Goal: Find specific page/section: Find specific page/section

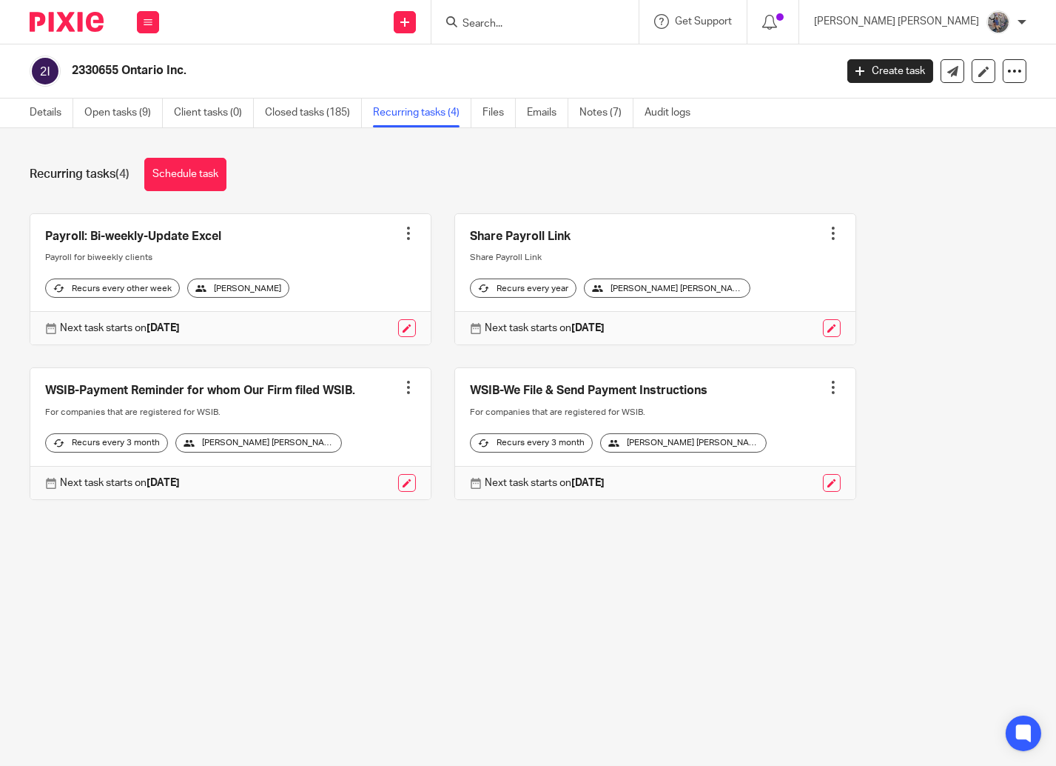
click at [594, 24] on input "Search" at bounding box center [527, 24] width 133 height 13
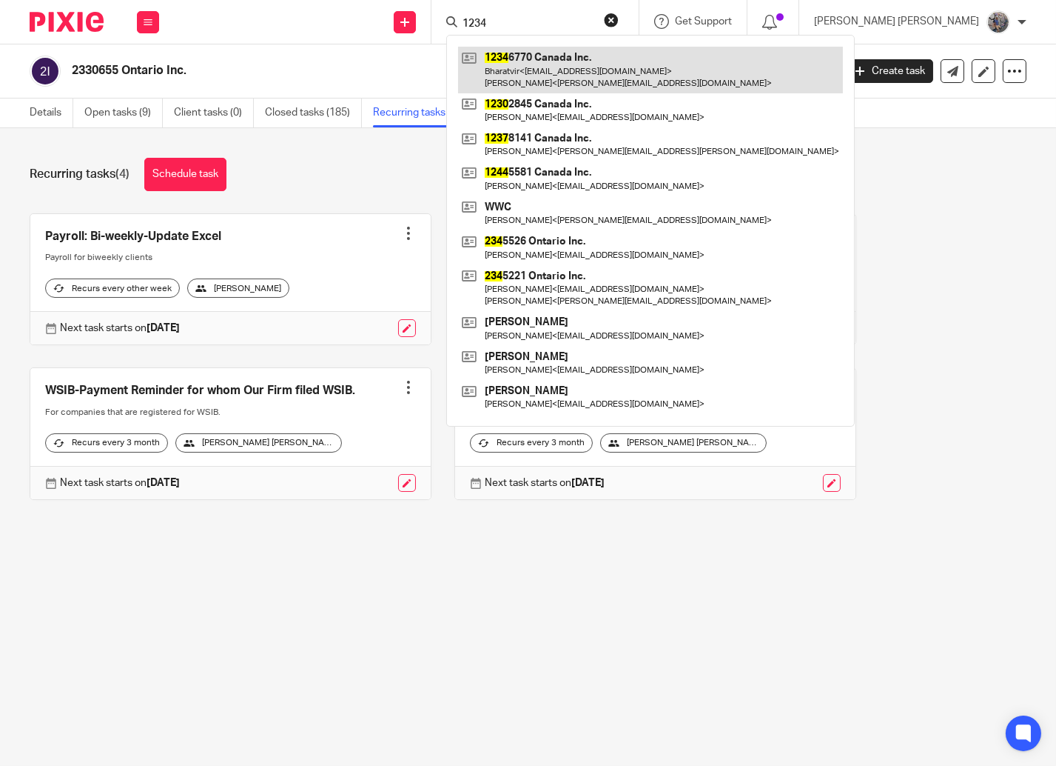
type input "1234"
click at [597, 65] on link at bounding box center [650, 70] width 385 height 46
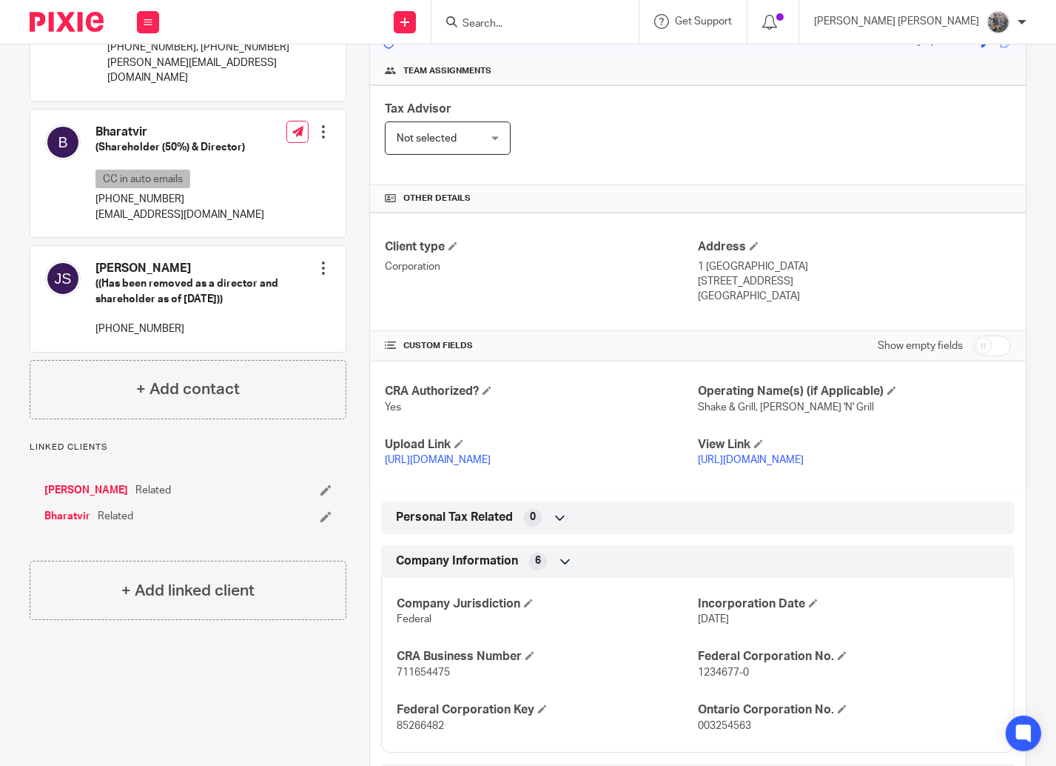
scroll to position [252, 0]
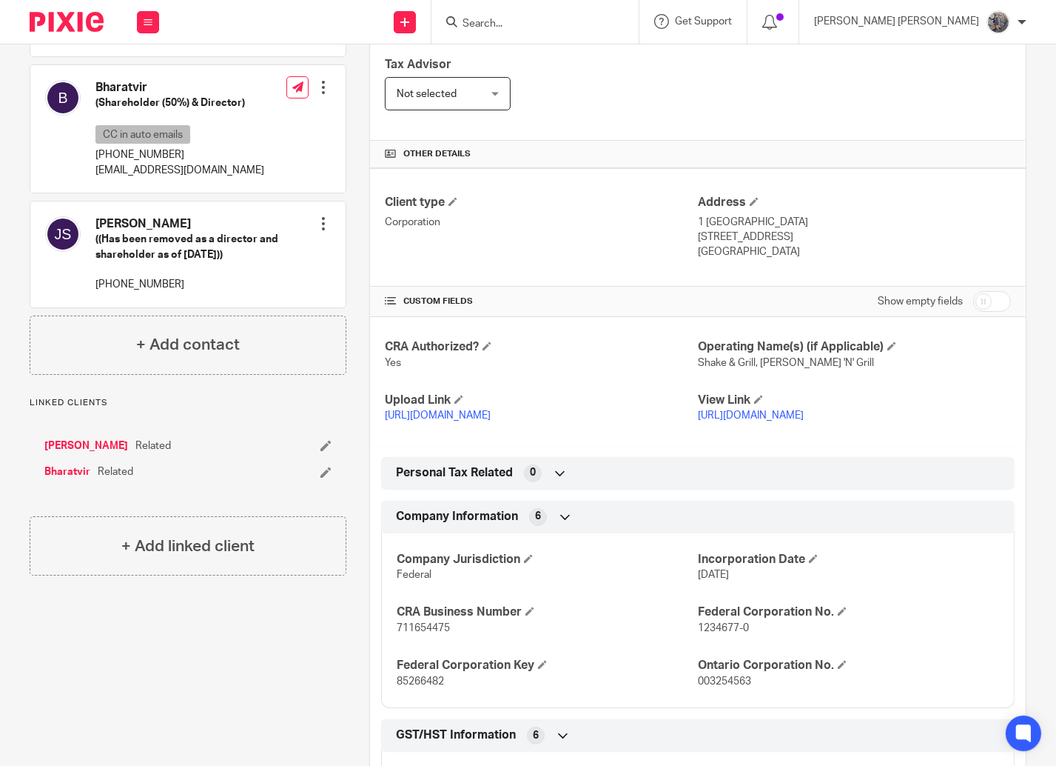
click at [432, 633] on span "711654475" at bounding box center [423, 628] width 53 height 10
copy span "711654475"
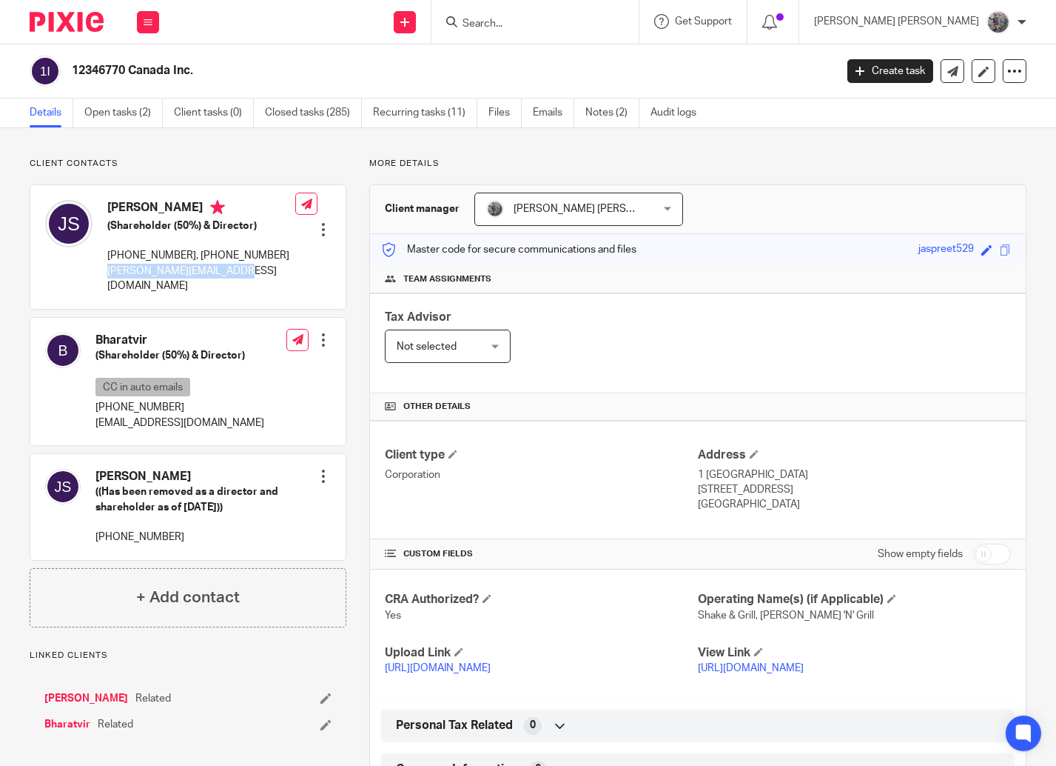
drag, startPoint x: 245, startPoint y: 281, endPoint x: 106, endPoint y: 273, distance: 139.4
click at [106, 273] on div "[PERSON_NAME] (Shareholder (50%) & Director) [PHONE_NUMBER], [PHONE_NUMBER] [PE…" at bounding box center [170, 246] width 250 height 108
copy p "[PERSON_NAME][EMAIL_ADDRESS][DOMAIN_NAME]"
click at [97, 691] on link "Jaspreet Singh" at bounding box center [86, 698] width 84 height 15
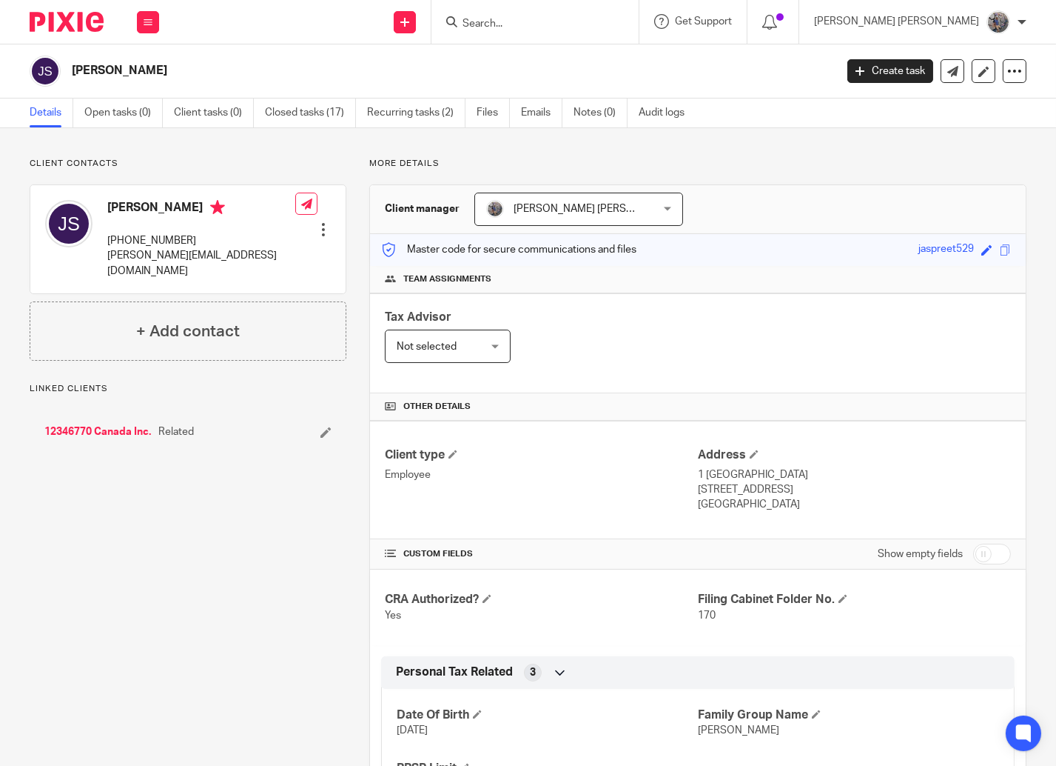
scroll to position [87, 0]
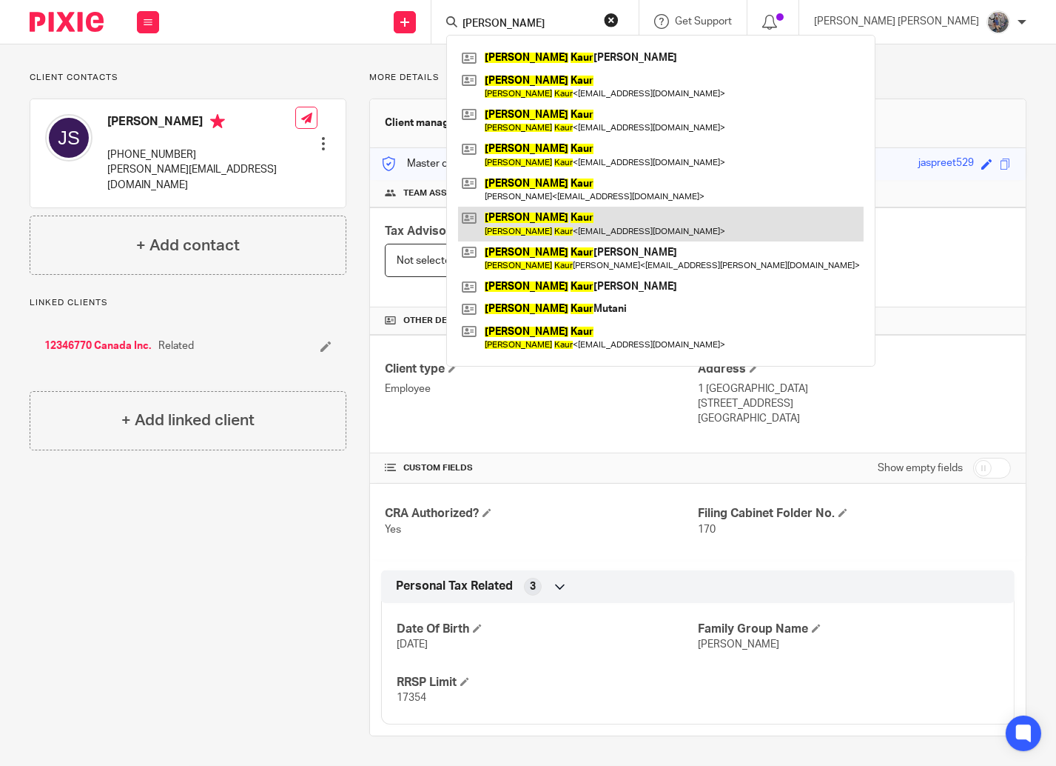
type input "harpreet kaur"
click at [688, 228] on link at bounding box center [661, 224] width 406 height 34
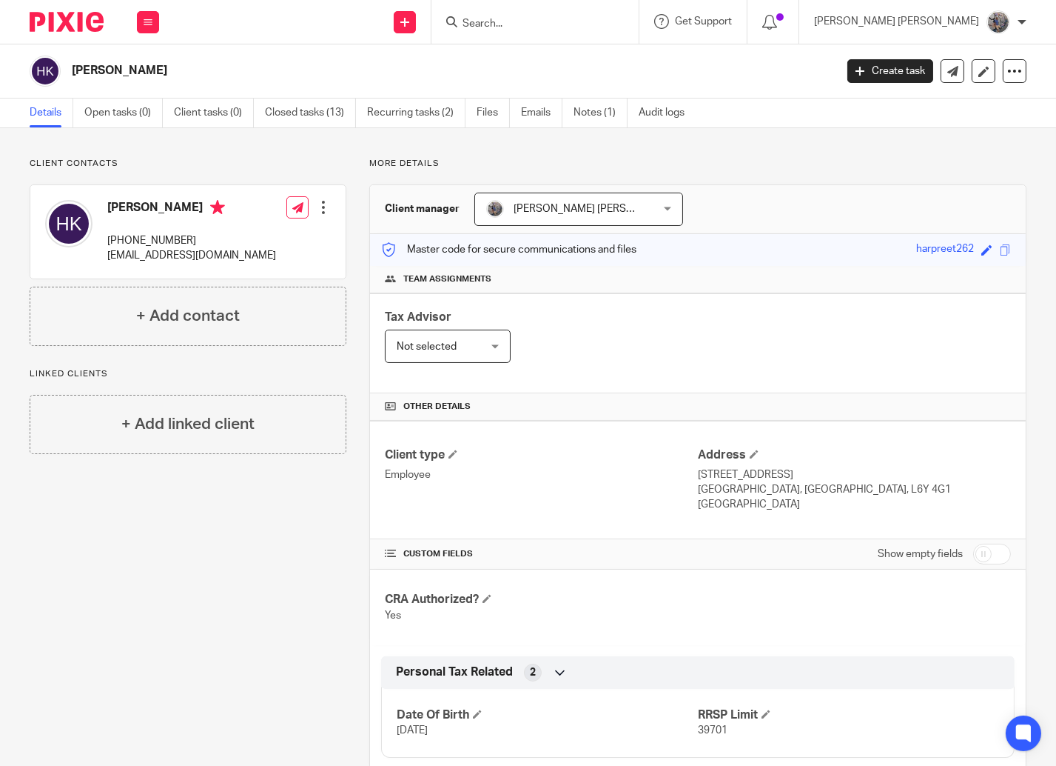
click at [594, 31] on div at bounding box center [535, 22] width 207 height 44
click at [581, 9] on div at bounding box center [535, 22] width 207 height 44
click at [575, 16] on form at bounding box center [540, 22] width 158 height 19
click at [557, 21] on input "Search" at bounding box center [527, 24] width 133 height 13
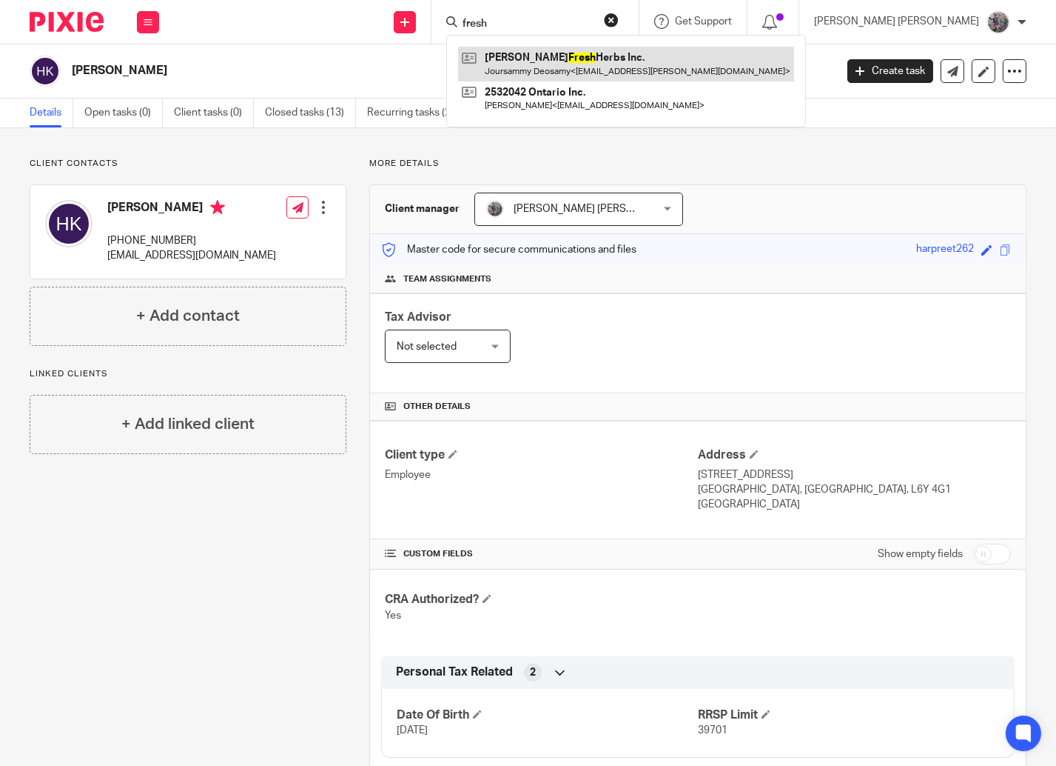
type input "fresh"
click at [560, 64] on link at bounding box center [626, 64] width 336 height 34
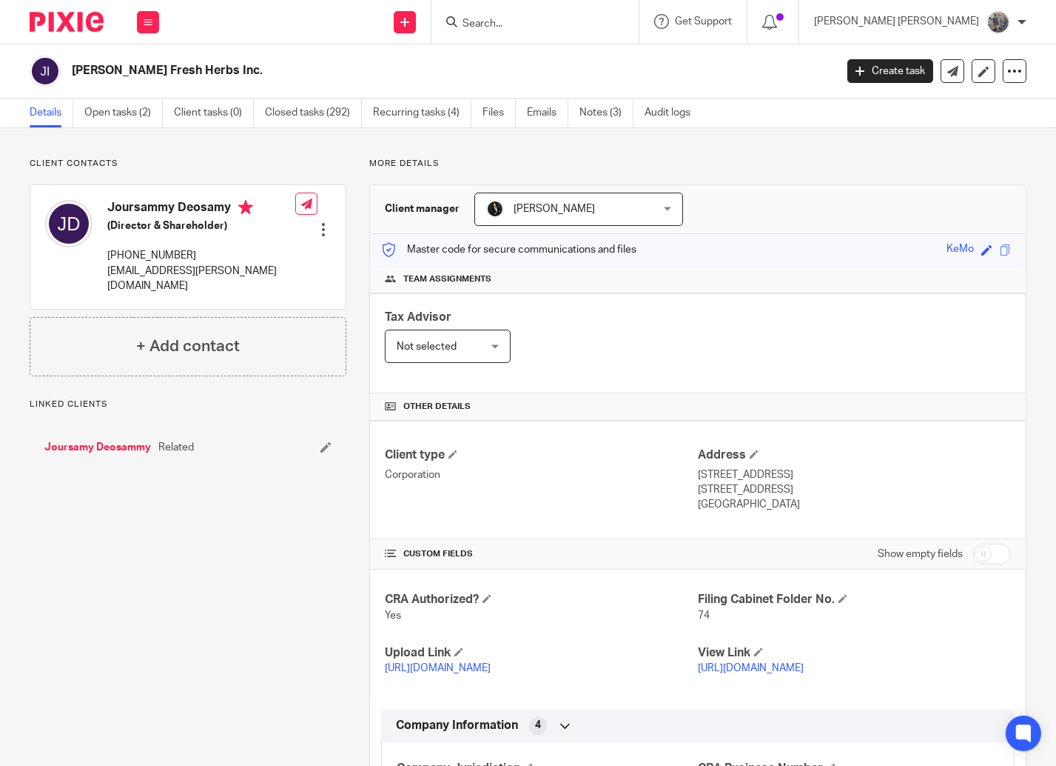
scroll to position [252, 0]
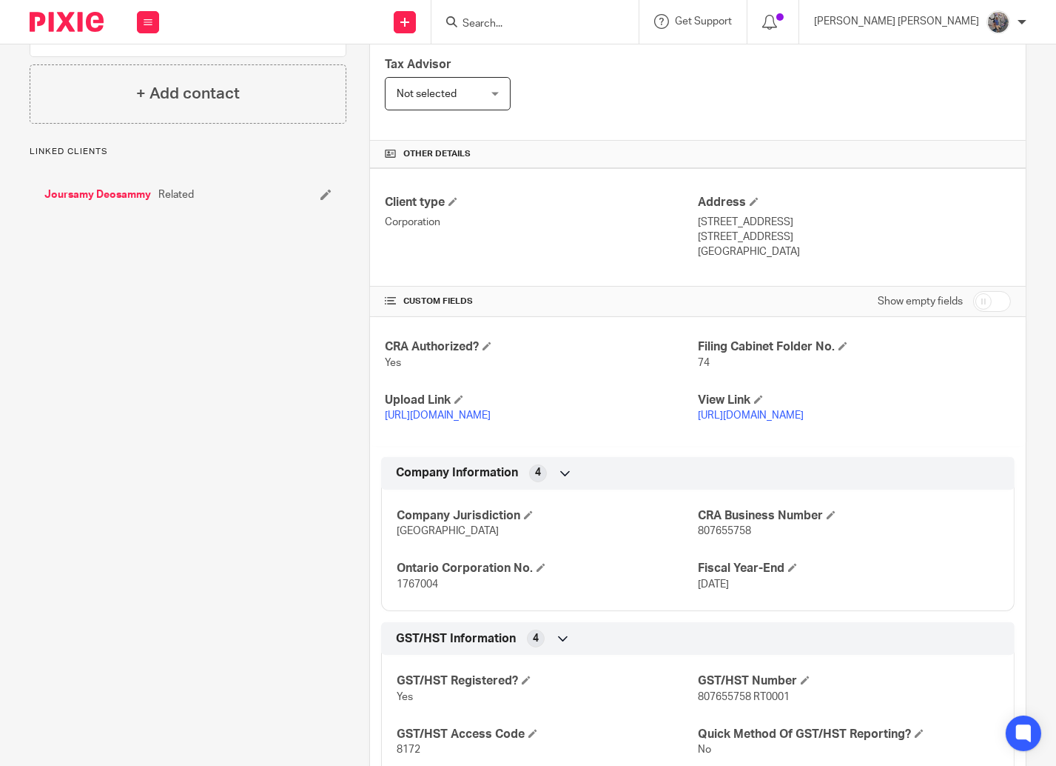
click at [703, 534] on span "807655758" at bounding box center [724, 531] width 53 height 10
copy span "807655758"
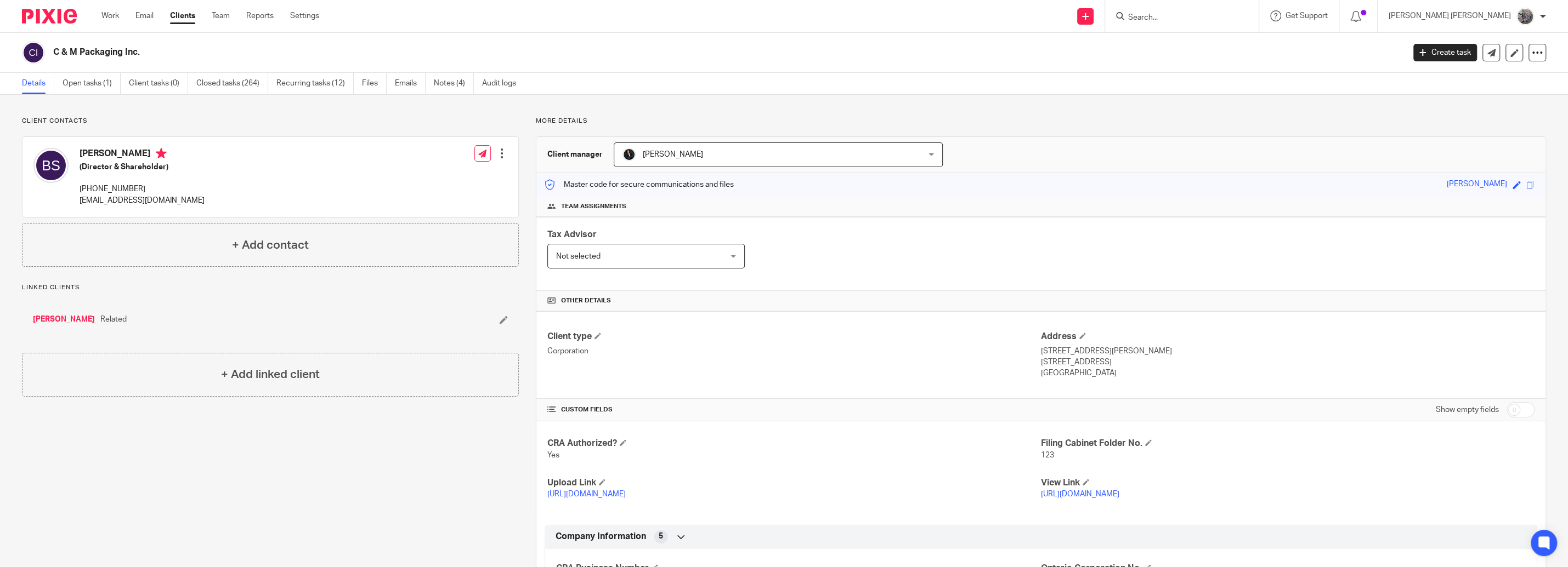
scroll to position [249, 0]
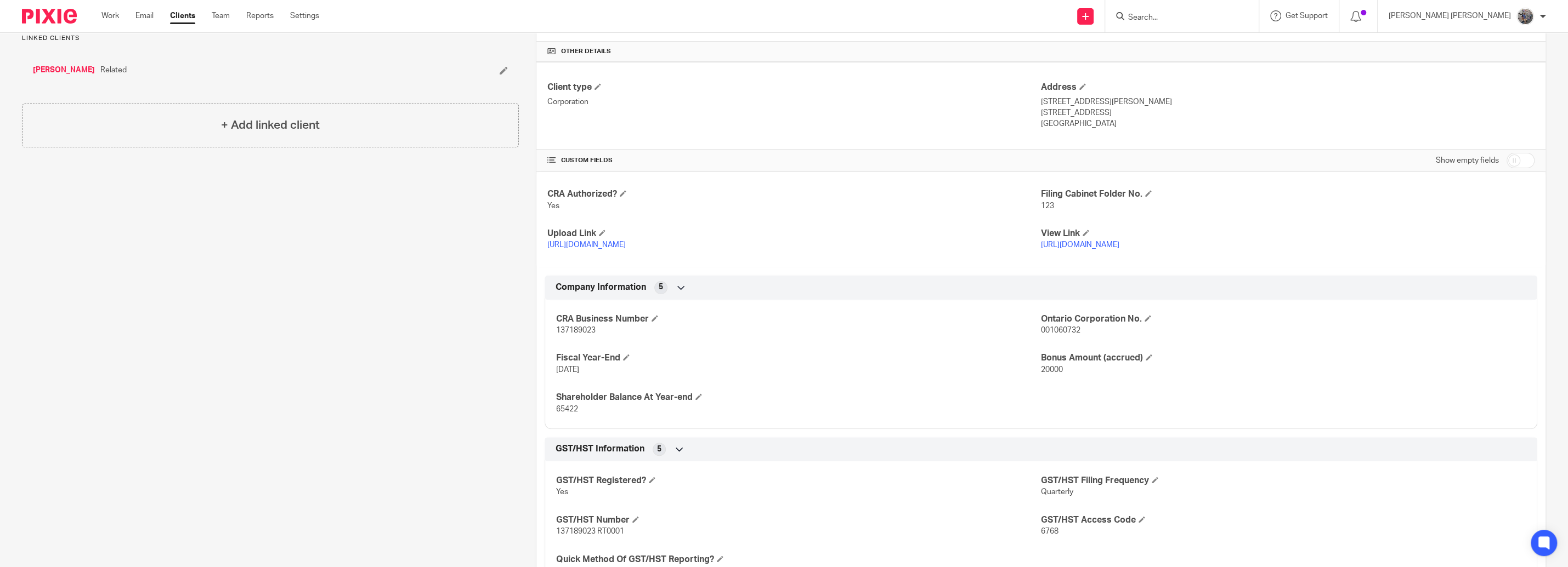
click at [1207, 16] on input "Search" at bounding box center [1175, 18] width 99 height 10
type input "farid"
click at [1223, 50] on link at bounding box center [1210, 47] width 172 height 25
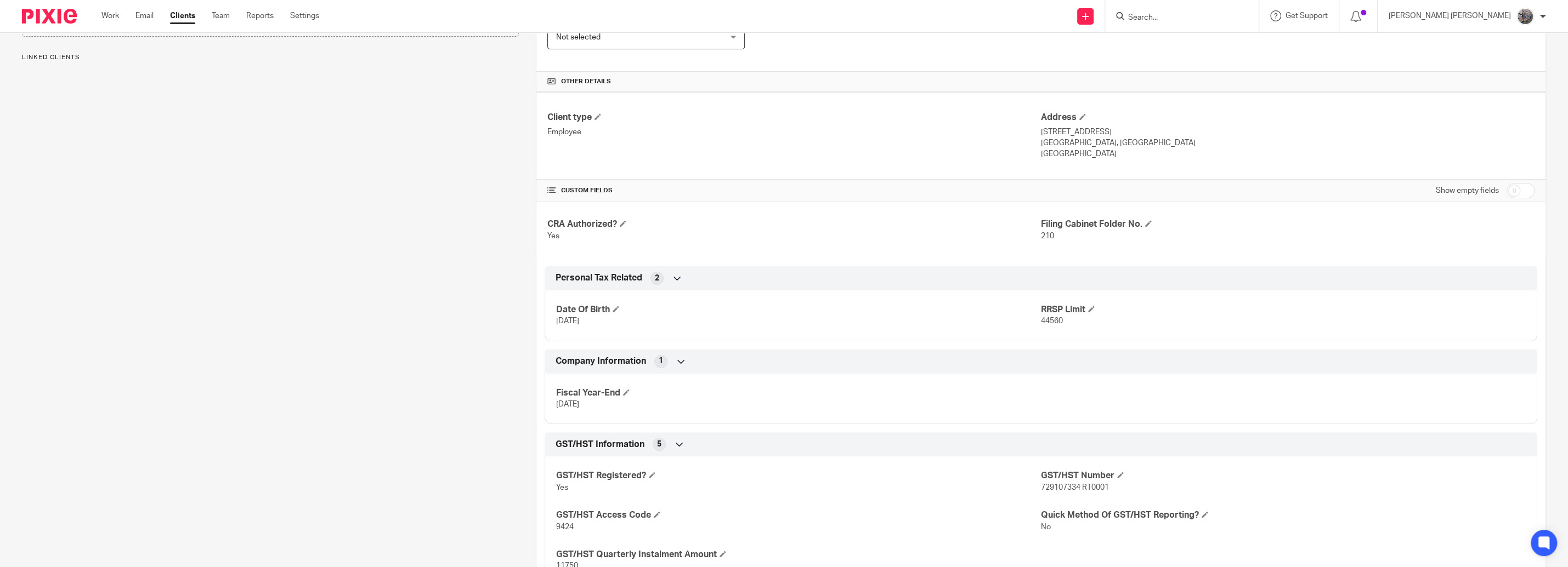
scroll to position [269, 0]
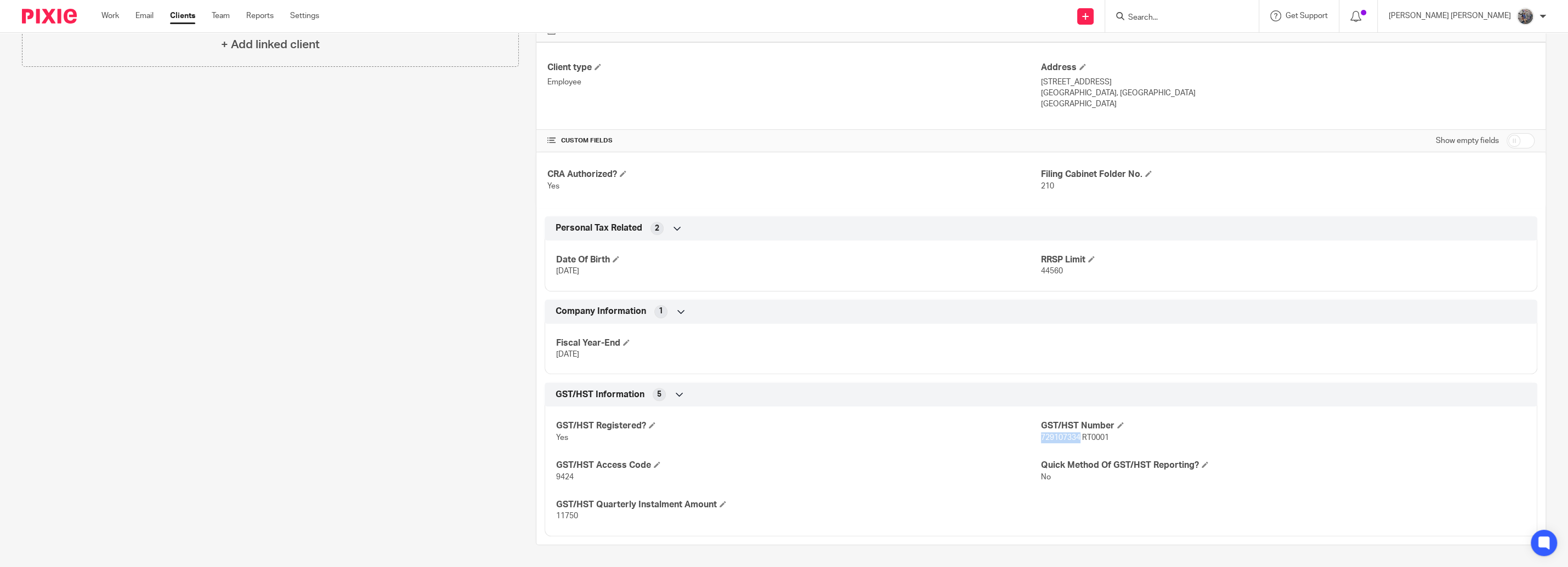
drag, startPoint x: 1070, startPoint y: 438, endPoint x: 1035, endPoint y: 440, distance: 35.1
click at [1041, 440] on span "729107334 RT0001" at bounding box center [1075, 437] width 68 height 7
copy span "729107334"
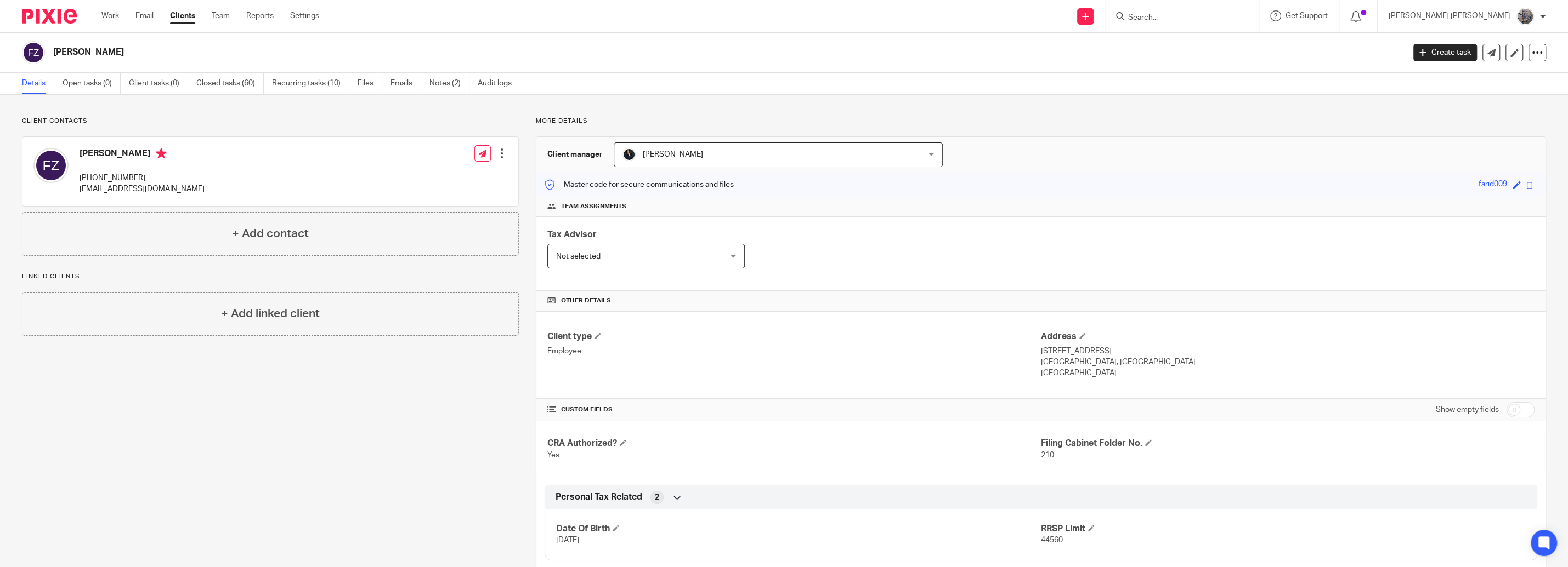
click at [999, 486] on div "Client type Employee Address [STREET_ADDRESS] [STREET_ADDRESS] [GEOGRAPHIC_DATA…" at bounding box center [1041, 559] width 1009 height 494
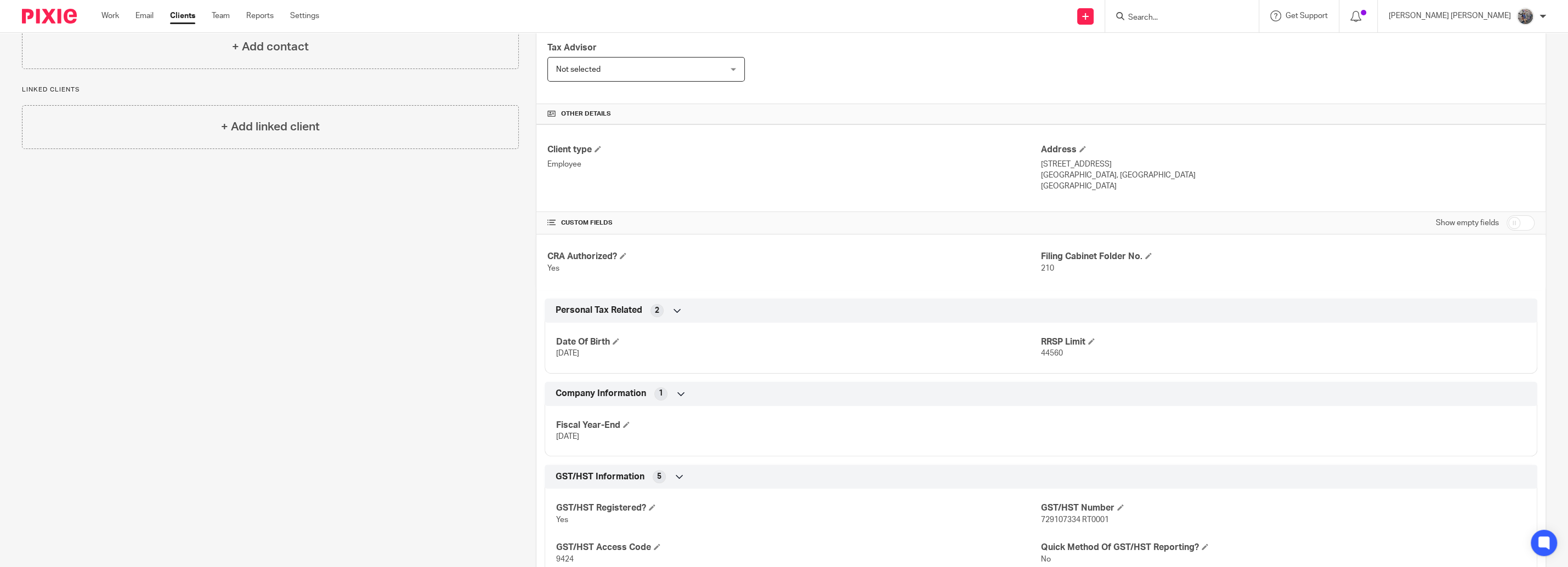
click at [1051, 523] on span "729107334 RT0001" at bounding box center [1075, 520] width 68 height 7
copy span "729107334"
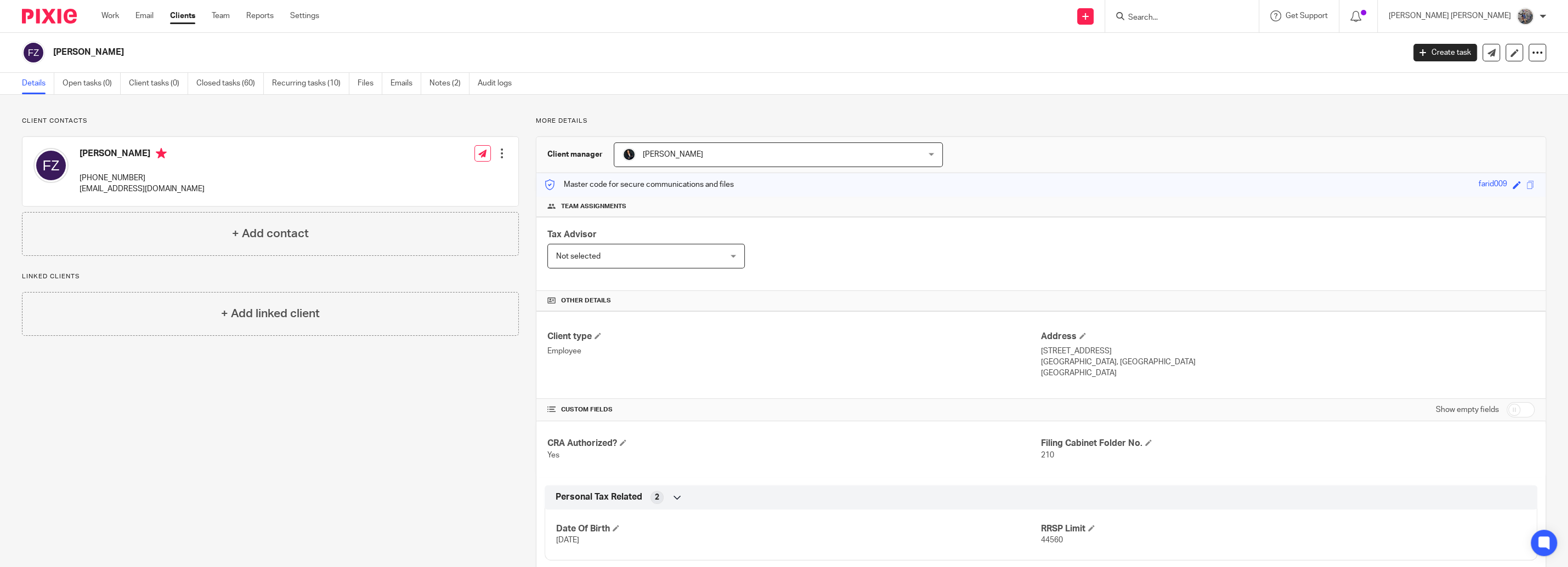
click at [956, 435] on div "CRA Authorized? Yes Filing Cabinet Folder No. 210" at bounding box center [1041, 449] width 1009 height 56
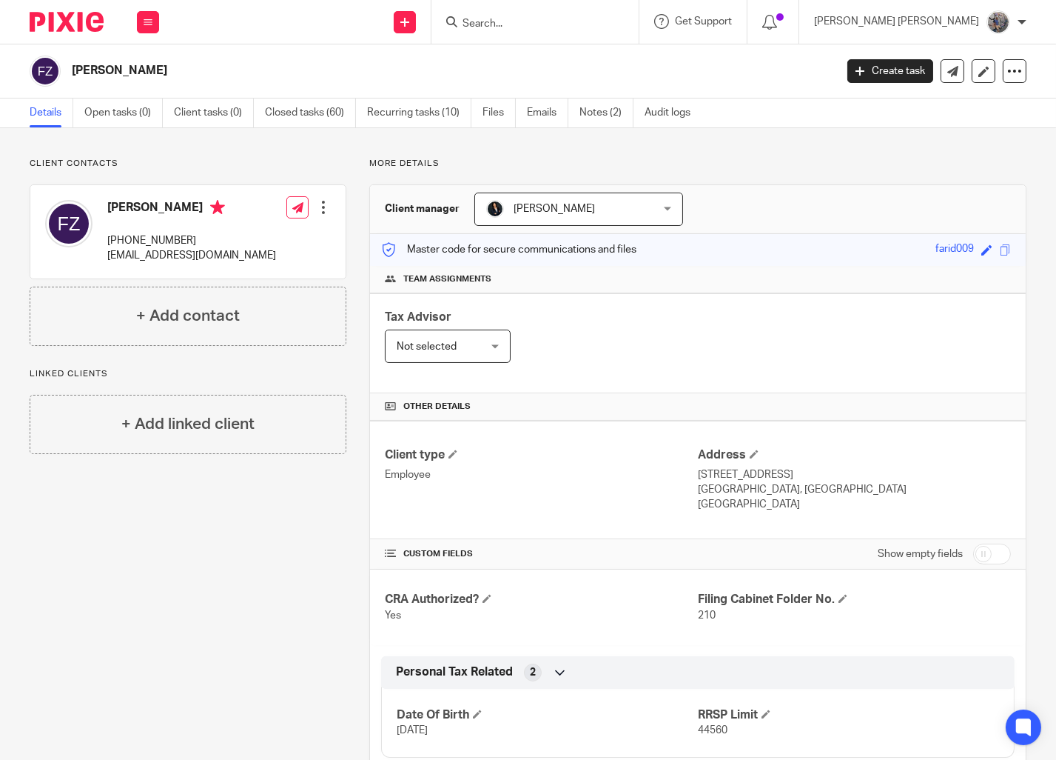
click at [597, 30] on div at bounding box center [535, 22] width 207 height 44
click at [590, 24] on input "Search" at bounding box center [527, 24] width 133 height 13
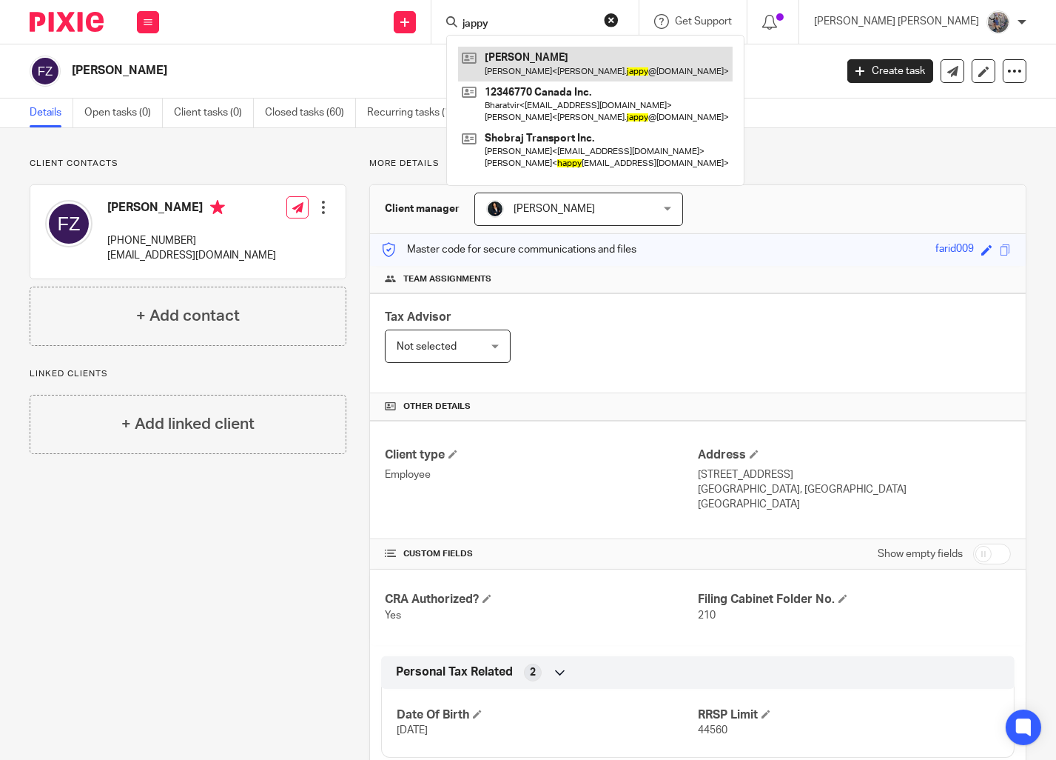
type input "jappy"
click at [607, 61] on link at bounding box center [595, 64] width 275 height 34
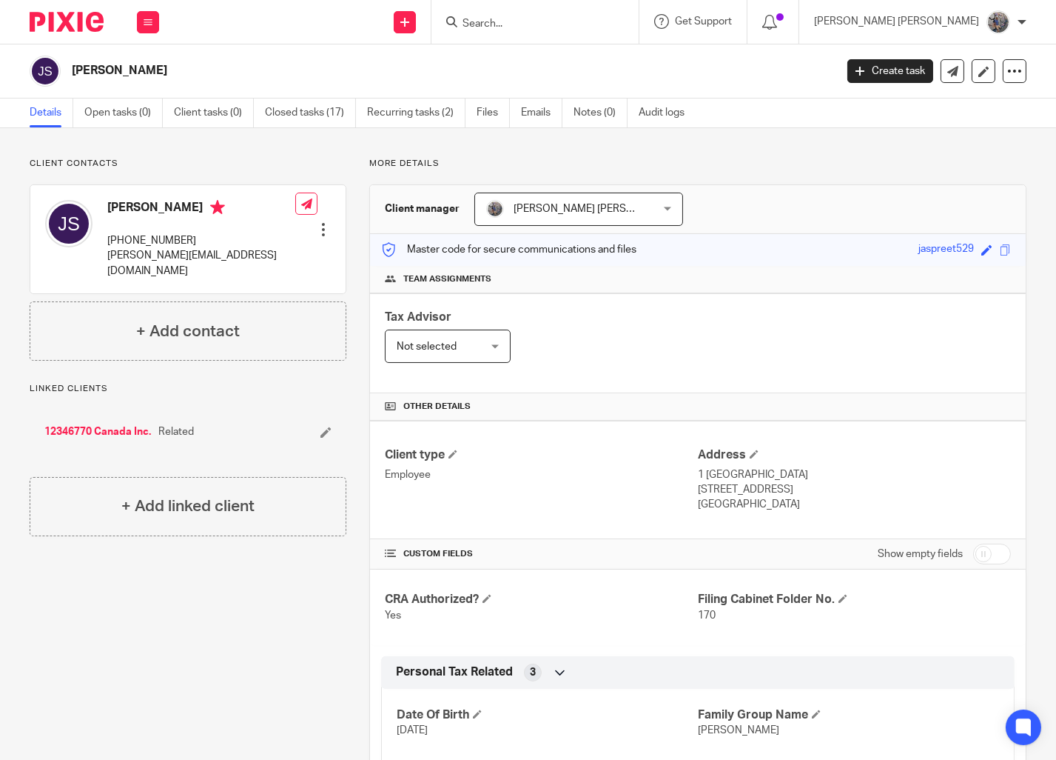
click at [600, 13] on div at bounding box center [535, 22] width 207 height 44
click at [591, 18] on input "Search" at bounding box center [527, 24] width 133 height 13
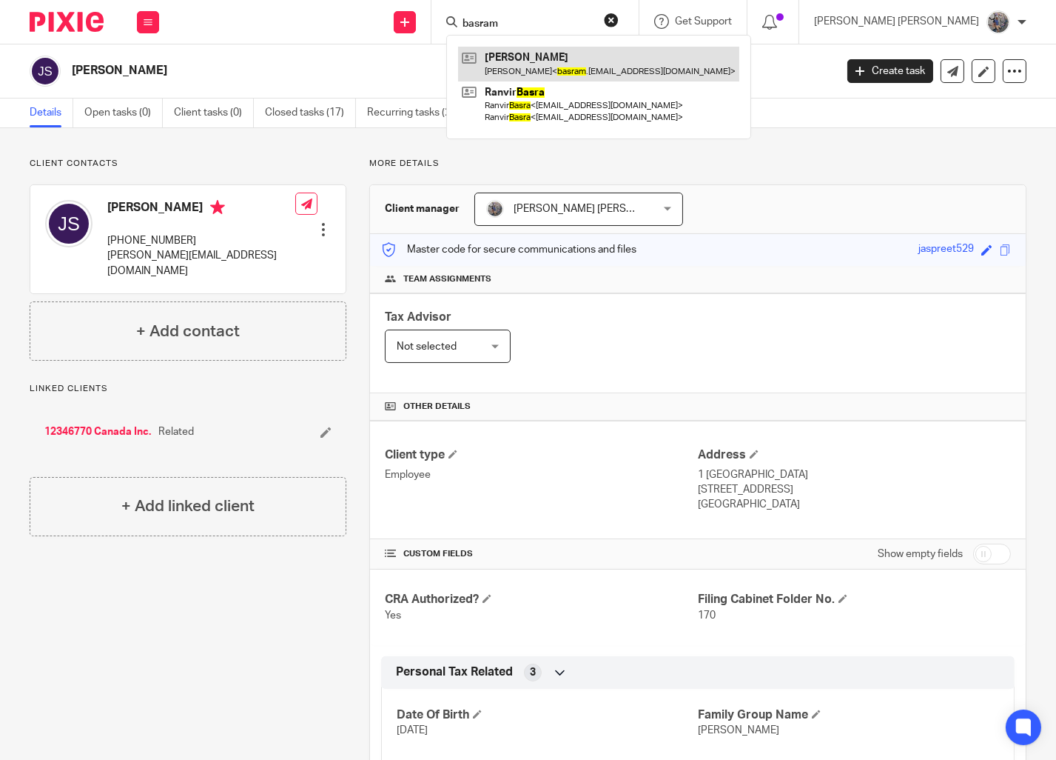
type input "basram"
click at [646, 61] on link at bounding box center [598, 64] width 281 height 34
